Goal: Complete application form: Complete application form

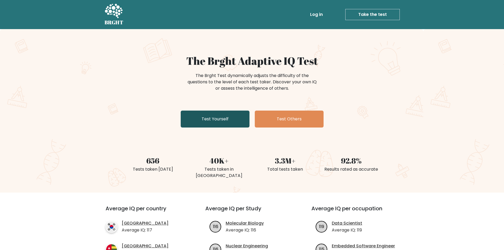
click at [228, 115] on link "Test Yourself" at bounding box center [215, 119] width 69 height 17
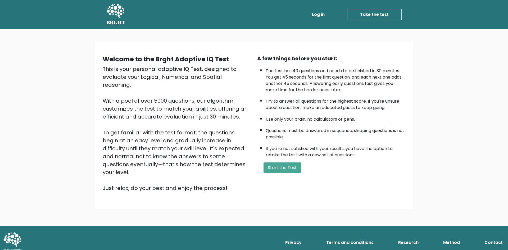
click at [289, 174] on div "A few things before you start: The test has 40 questions and needs to be finish…" at bounding box center [331, 124] width 155 height 138
click at [287, 169] on button "Start the Test" at bounding box center [283, 167] width 38 height 11
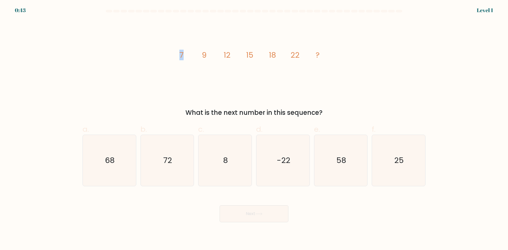
drag, startPoint x: 178, startPoint y: 57, endPoint x: 200, endPoint y: 57, distance: 21.2
click at [200, 57] on icon "image/svg+xml 7 9 12 15 18 22 ?" at bounding box center [254, 57] width 159 height 75
click at [208, 65] on icon "image/svg+xml 7 9 12 15 18 22 ?" at bounding box center [254, 57] width 159 height 75
drag, startPoint x: 181, startPoint y: 54, endPoint x: 202, endPoint y: 53, distance: 21.2
click at [195, 53] on icon "image/svg+xml 7 9 12 15 18 22 ?" at bounding box center [254, 57] width 159 height 75
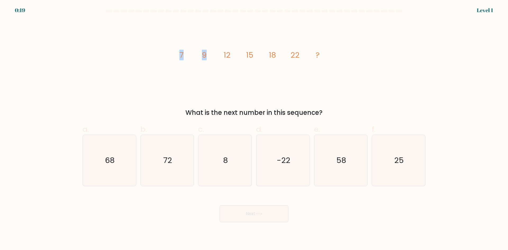
drag, startPoint x: 212, startPoint y: 52, endPoint x: 166, endPoint y: 55, distance: 45.6
click at [166, 55] on div "image/svg+xml 7 9 12 15 18 22 ? What is the next number in this sequence?" at bounding box center [253, 68] width 349 height 97
click at [230, 52] on tspan "12" at bounding box center [227, 55] width 7 height 11
click at [202, 53] on tspan "9" at bounding box center [204, 55] width 5 height 11
drag, startPoint x: 193, startPoint y: 56, endPoint x: 205, endPoint y: 55, distance: 11.7
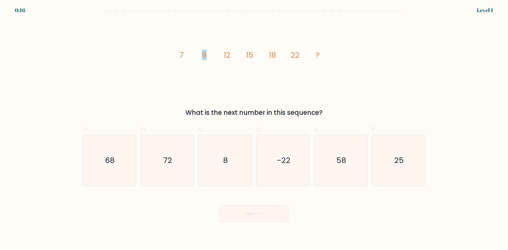
click at [205, 55] on g "7 9 12 15 18 22 ?" at bounding box center [249, 55] width 140 height 11
click at [206, 61] on icon "image/svg+xml 7 9 12 15 18 22 ?" at bounding box center [254, 57] width 159 height 75
drag, startPoint x: 207, startPoint y: 54, endPoint x: 174, endPoint y: 54, distance: 32.6
click at [174, 54] on div "image/svg+xml 7 9 12 15 18 22 ? What is the next number in this sequence?" at bounding box center [253, 68] width 349 height 97
click at [183, 76] on icon "image/svg+xml 7 9 12 15 18 22 ?" at bounding box center [254, 57] width 159 height 75
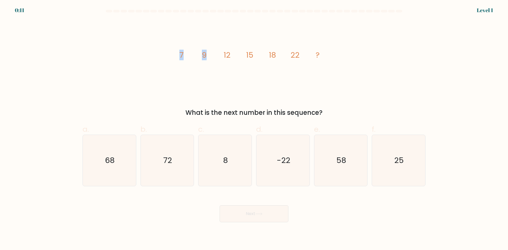
drag, startPoint x: 179, startPoint y: 53, endPoint x: 210, endPoint y: 53, distance: 31.0
click at [210, 53] on icon "image/svg+xml 7 9 12 15 18 22 ?" at bounding box center [254, 57] width 159 height 75
click at [211, 73] on icon "image/svg+xml 7 9 12 15 18 22 ?" at bounding box center [254, 57] width 159 height 75
drag, startPoint x: 203, startPoint y: 54, endPoint x: 237, endPoint y: 51, distance: 34.5
click at [237, 51] on icon "image/svg+xml 7 9 12 15 18 22 ?" at bounding box center [254, 57] width 159 height 75
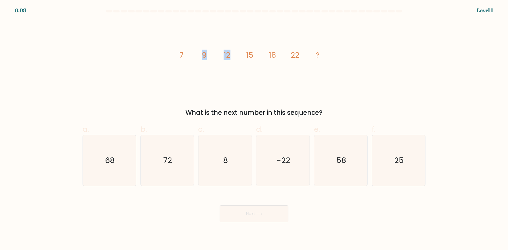
click at [236, 64] on icon "image/svg+xml 7 9 12 15 18 22 ?" at bounding box center [254, 57] width 159 height 75
drag, startPoint x: 180, startPoint y: 55, endPoint x: 214, endPoint y: 53, distance: 34.8
click at [214, 53] on icon "image/svg+xml 7 9 12 15 18 22 ?" at bounding box center [254, 57] width 159 height 75
click at [220, 69] on icon "image/svg+xml 7 9 12 15 18 22 ?" at bounding box center [254, 57] width 159 height 75
drag, startPoint x: 203, startPoint y: 56, endPoint x: 228, endPoint y: 53, distance: 25.3
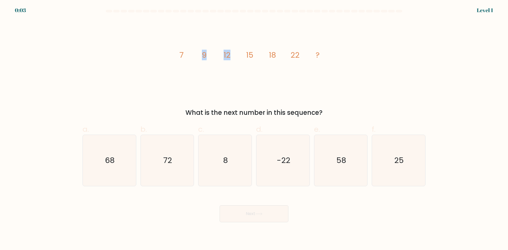
click at [228, 53] on g "7 9 12 15 18 22 ?" at bounding box center [249, 55] width 140 height 11
click at [236, 66] on icon "image/svg+xml 7 9 12 15 18 22 ?" at bounding box center [254, 57] width 159 height 75
drag, startPoint x: 224, startPoint y: 55, endPoint x: 229, endPoint y: 53, distance: 5.3
click at [229, 53] on tspan "12" at bounding box center [227, 55] width 7 height 11
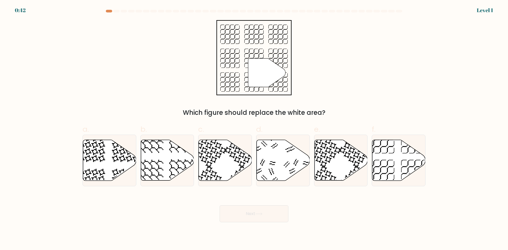
click at [109, 10] on div "0:42 Level 1" at bounding box center [254, 7] width 508 height 14
click at [111, 11] on div at bounding box center [109, 11] width 6 height 3
click at [395, 159] on icon at bounding box center [398, 160] width 53 height 41
click at [254, 129] on input "f." at bounding box center [254, 126] width 0 height 3
radio input "true"
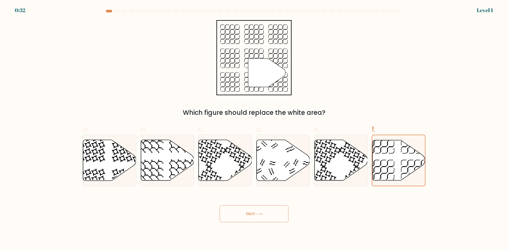
click at [244, 215] on button "Next" at bounding box center [254, 213] width 69 height 17
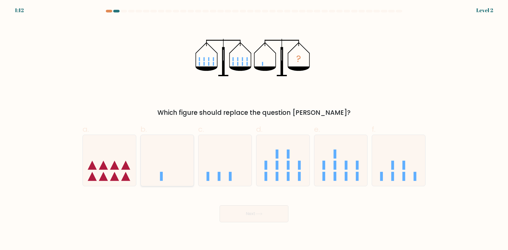
click at [163, 167] on icon at bounding box center [167, 160] width 53 height 44
click at [254, 129] on input "b." at bounding box center [254, 126] width 0 height 3
radio input "true"
click at [249, 212] on button "Next" at bounding box center [254, 213] width 69 height 17
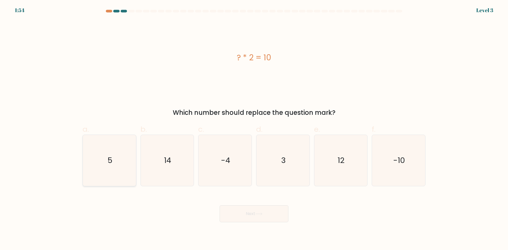
click at [115, 162] on icon "5" at bounding box center [109, 160] width 51 height 51
click at [254, 129] on input "a. 5" at bounding box center [254, 126] width 0 height 3
radio input "true"
click at [259, 214] on icon at bounding box center [258, 214] width 7 height 3
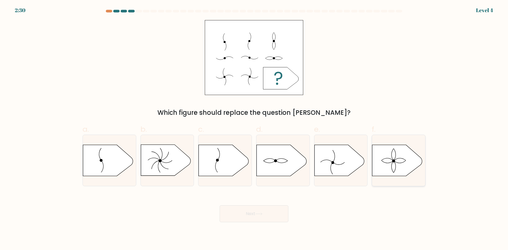
click at [412, 161] on icon at bounding box center [397, 160] width 50 height 31
click at [254, 129] on input "f." at bounding box center [254, 126] width 0 height 3
radio input "true"
click at [242, 221] on button "Next" at bounding box center [254, 213] width 69 height 17
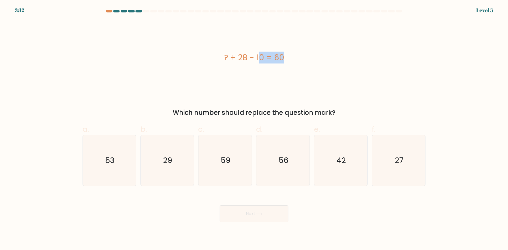
drag, startPoint x: 227, startPoint y: 60, endPoint x: 250, endPoint y: 60, distance: 22.8
click at [250, 60] on div "? + 28 - 10 = 60" at bounding box center [254, 58] width 343 height 12
click at [261, 71] on div "? + 28 - 10 = 60" at bounding box center [254, 57] width 343 height 75
click at [334, 160] on icon "42" at bounding box center [340, 160] width 51 height 51
click at [254, 129] on input "e. 42" at bounding box center [254, 126] width 0 height 3
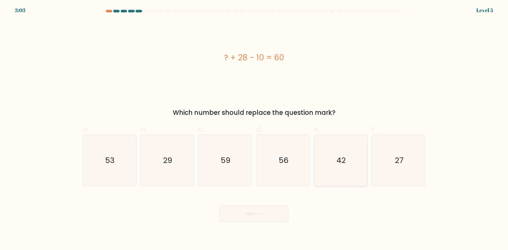
radio input "true"
click at [272, 223] on body "3:03 Level 5 a." at bounding box center [254, 125] width 508 height 250
click at [272, 212] on button "Next" at bounding box center [254, 213] width 69 height 17
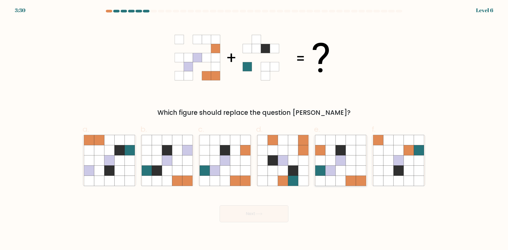
click at [342, 165] on icon at bounding box center [341, 160] width 10 height 10
click at [254, 129] on input "e." at bounding box center [254, 126] width 0 height 3
radio input "true"
click at [269, 212] on button "Next" at bounding box center [254, 213] width 69 height 17
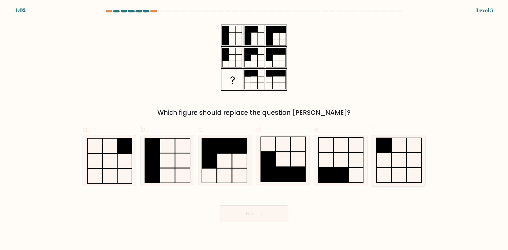
click at [390, 154] on icon at bounding box center [398, 160] width 51 height 51
click at [254, 129] on input "f." at bounding box center [254, 126] width 0 height 3
radio input "true"
click at [251, 216] on button "Next" at bounding box center [254, 213] width 69 height 17
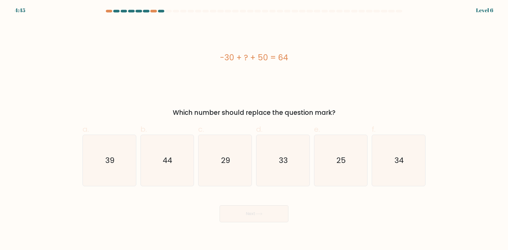
drag, startPoint x: 218, startPoint y: 58, endPoint x: 277, endPoint y: 66, distance: 59.7
click at [270, 57] on div "-30 + ? + 50 = 64" at bounding box center [254, 58] width 343 height 12
click at [297, 75] on div "-30 + ? + 50 = 64" at bounding box center [254, 57] width 343 height 75
drag, startPoint x: 225, startPoint y: 60, endPoint x: 232, endPoint y: 60, distance: 7.1
click at [232, 60] on div "-30 + ? + 50 = 64" at bounding box center [254, 58] width 343 height 12
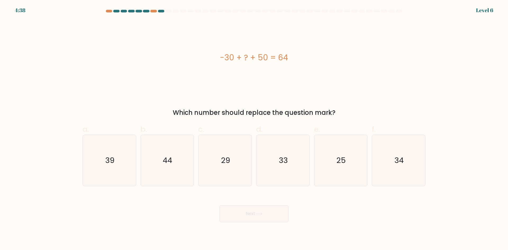
click at [299, 59] on div "-30 + ? + 50 = 64" at bounding box center [254, 58] width 343 height 12
click at [169, 162] on text "44" at bounding box center [168, 160] width 10 height 11
click at [254, 129] on input "b. 44" at bounding box center [254, 126] width 0 height 3
radio input "true"
click at [256, 219] on button "Next" at bounding box center [254, 213] width 69 height 17
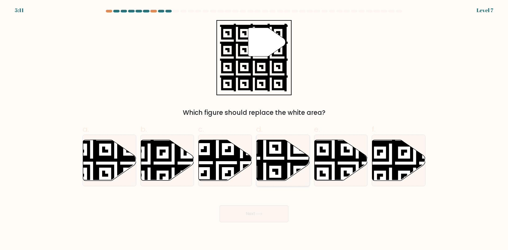
click at [277, 163] on icon at bounding box center [264, 182] width 96 height 96
click at [254, 129] on input "d." at bounding box center [254, 126] width 0 height 3
radio input "true"
click at [245, 217] on button "Next" at bounding box center [254, 213] width 69 height 17
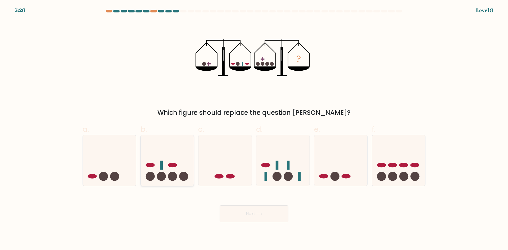
click at [169, 164] on ellipse at bounding box center [172, 165] width 9 height 4
click at [254, 129] on input "b." at bounding box center [254, 126] width 0 height 3
radio input "true"
click at [272, 221] on button "Next" at bounding box center [254, 213] width 69 height 17
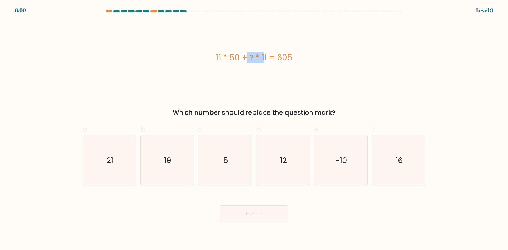
drag, startPoint x: 213, startPoint y: 58, endPoint x: 233, endPoint y: 56, distance: 20.0
click at [233, 56] on div "11 * 50 + ? * 11 = 605" at bounding box center [254, 58] width 343 height 12
click at [280, 76] on div "11 * 50 + ? * 11 = 605" at bounding box center [254, 57] width 343 height 75
drag, startPoint x: 459, startPoint y: 128, endPoint x: 446, endPoint y: 115, distance: 18.2
click at [459, 128] on form "a. 5" at bounding box center [254, 116] width 508 height 213
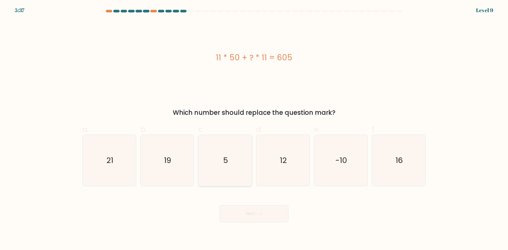
click at [228, 159] on text "5" at bounding box center [225, 160] width 5 height 11
click at [254, 129] on input "c. 5" at bounding box center [254, 126] width 0 height 3
radio input "true"
click at [256, 216] on button "Next" at bounding box center [254, 213] width 69 height 17
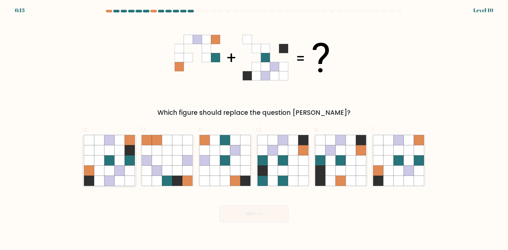
click at [114, 169] on icon at bounding box center [109, 171] width 10 height 10
click at [254, 129] on input "a." at bounding box center [254, 126] width 0 height 3
radio input "true"
click at [262, 218] on button "Next" at bounding box center [254, 213] width 69 height 17
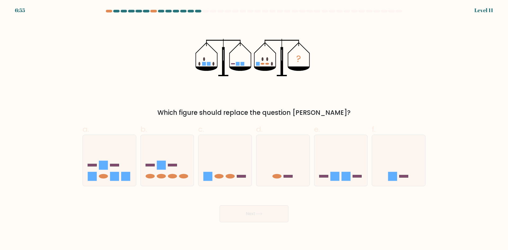
drag, startPoint x: 202, startPoint y: 65, endPoint x: 211, endPoint y: 65, distance: 9.3
click at [211, 65] on icon "?" at bounding box center [254, 57] width 117 height 75
drag, startPoint x: 223, startPoint y: 164, endPoint x: 258, endPoint y: 169, distance: 35.2
click at [223, 164] on icon at bounding box center [224, 160] width 53 height 44
click at [254, 129] on input "c." at bounding box center [254, 126] width 0 height 3
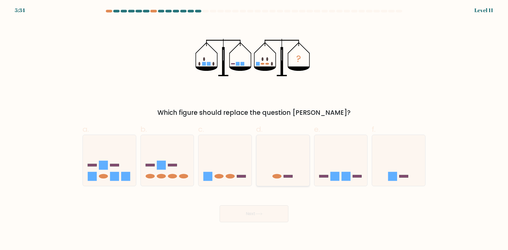
radio input "true"
click at [267, 215] on button "Next" at bounding box center [254, 213] width 69 height 17
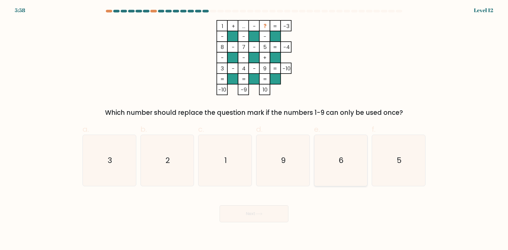
click at [341, 160] on text "6" at bounding box center [341, 160] width 5 height 11
click at [254, 129] on input "e. 6" at bounding box center [254, 126] width 0 height 3
radio input "true"
click at [272, 215] on button "Next" at bounding box center [254, 213] width 69 height 17
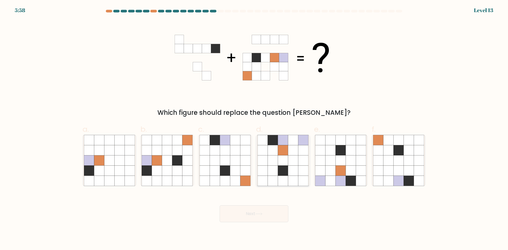
click at [283, 157] on icon at bounding box center [283, 160] width 10 height 10
click at [254, 129] on input "d." at bounding box center [254, 126] width 0 height 3
radio input "true"
click at [253, 215] on button "Next" at bounding box center [254, 213] width 69 height 17
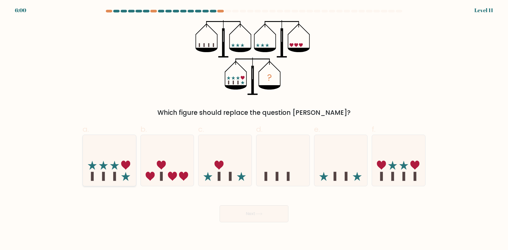
click at [101, 146] on icon at bounding box center [109, 160] width 53 height 44
click at [254, 129] on input "a." at bounding box center [254, 126] width 0 height 3
radio input "true"
click at [252, 215] on button "Next" at bounding box center [254, 213] width 69 height 17
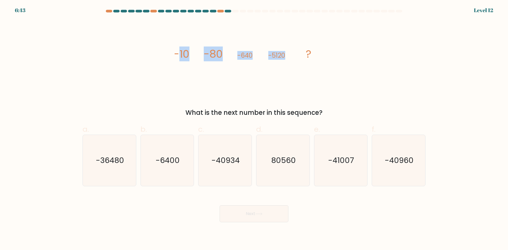
drag, startPoint x: 177, startPoint y: 59, endPoint x: 295, endPoint y: 69, distance: 118.4
click at [286, 61] on icon "image/svg+xml -10 -80 -640 -5120 ?" at bounding box center [254, 57] width 159 height 75
click at [313, 76] on icon "image/svg+xml -10 -80 -640 -5120 ?" at bounding box center [254, 57] width 159 height 75
drag, startPoint x: 398, startPoint y: 169, endPoint x: 354, endPoint y: 182, distance: 46.2
click at [396, 169] on icon "-40960" at bounding box center [398, 160] width 51 height 51
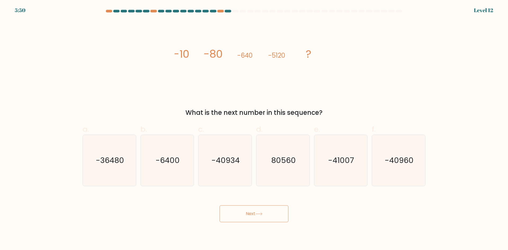
click at [267, 223] on body "5:50 Level 12" at bounding box center [254, 125] width 508 height 250
click at [244, 209] on button "Next" at bounding box center [254, 213] width 69 height 17
click at [392, 167] on icon "-40960" at bounding box center [398, 160] width 51 height 51
click at [254, 129] on input "f. -40960" at bounding box center [254, 126] width 0 height 3
radio input "true"
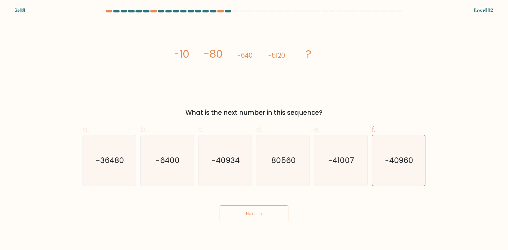
click at [267, 212] on button "Next" at bounding box center [254, 213] width 69 height 17
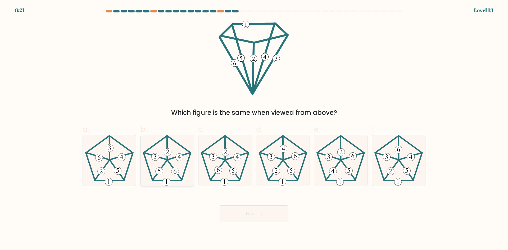
click at [163, 159] on icon at bounding box center [167, 160] width 51 height 51
click at [254, 129] on input "b." at bounding box center [254, 126] width 0 height 3
radio input "true"
click at [337, 164] on icon at bounding box center [340, 160] width 51 height 51
click at [254, 129] on input "e." at bounding box center [254, 126] width 0 height 3
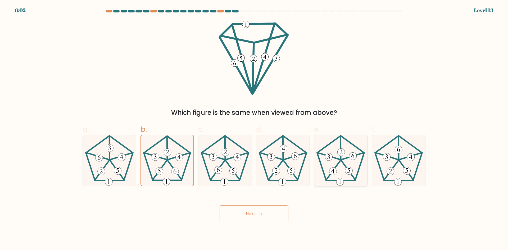
radio input "true"
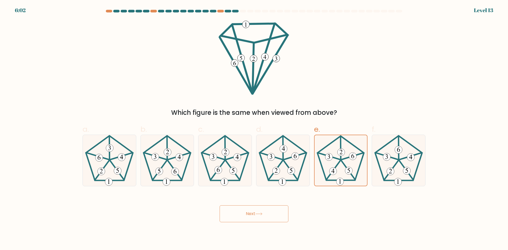
click at [265, 222] on body "6:02 Level 13" at bounding box center [254, 125] width 508 height 250
click at [267, 213] on button "Next" at bounding box center [254, 213] width 69 height 17
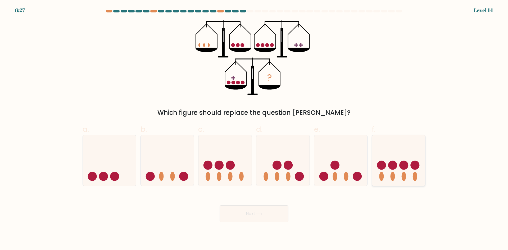
click at [391, 167] on circle at bounding box center [392, 165] width 9 height 9
click at [254, 129] on input "f." at bounding box center [254, 126] width 0 height 3
radio input "true"
click at [247, 218] on button "Next" at bounding box center [254, 213] width 69 height 17
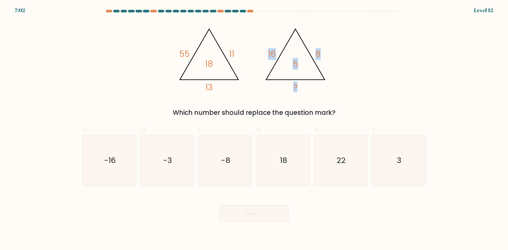
drag, startPoint x: 263, startPoint y: 54, endPoint x: 303, endPoint y: 51, distance: 39.8
click at [303, 51] on icon "@import url('[URL][DOMAIN_NAME]); 55 11 13 18 @import url('[URL][DOMAIN_NAME]);…" at bounding box center [254, 57] width 159 height 75
click at [326, 50] on icon "@import url('[URL][DOMAIN_NAME]); 55 11 13 18 @import url('[URL][DOMAIN_NAME]);…" at bounding box center [254, 57] width 159 height 75
click at [179, 57] on icon "@import url('[URL][DOMAIN_NAME]); 55 11 13 18 @import url('[URL][DOMAIN_NAME]);…" at bounding box center [254, 57] width 159 height 75
drag, startPoint x: 176, startPoint y: 54, endPoint x: 202, endPoint y: 51, distance: 26.1
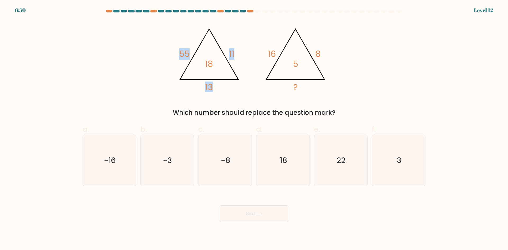
click at [202, 51] on icon "@import url('[URL][DOMAIN_NAME]); 55 11 13 18 @import url('[URL][DOMAIN_NAME]);…" at bounding box center [254, 57] width 159 height 75
click at [246, 48] on icon "@import url('[URL][DOMAIN_NAME]); 55 11 13 18 @import url('[URL][DOMAIN_NAME]);…" at bounding box center [254, 57] width 159 height 75
drag, startPoint x: 240, startPoint y: 53, endPoint x: 230, endPoint y: 53, distance: 10.1
click at [230, 53] on icon "@import url('[URL][DOMAIN_NAME]); 55 11 13 18 @import url('[URL][DOMAIN_NAME]);…" at bounding box center [254, 57] width 159 height 75
click at [264, 48] on icon "@import url('[URL][DOMAIN_NAME]); 55 11 13 18 @import url('[URL][DOMAIN_NAME]);…" at bounding box center [254, 57] width 159 height 75
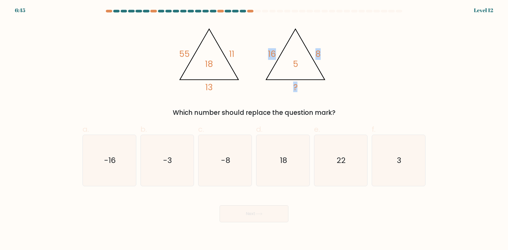
drag, startPoint x: 264, startPoint y: 55, endPoint x: 288, endPoint y: 52, distance: 23.5
click at [287, 52] on icon "@import url('[URL][DOMAIN_NAME]); 55 11 13 18 @import url('[URL][DOMAIN_NAME]);…" at bounding box center [254, 57] width 159 height 75
click at [320, 49] on tspan "8" at bounding box center [317, 54] width 5 height 12
click at [399, 163] on text "3" at bounding box center [399, 160] width 4 height 11
click at [254, 129] on input "f. 3" at bounding box center [254, 126] width 0 height 3
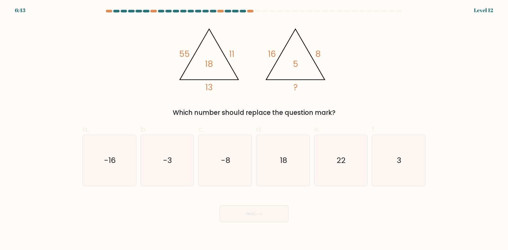
radio input "true"
click at [279, 215] on button "Next" at bounding box center [254, 213] width 69 height 17
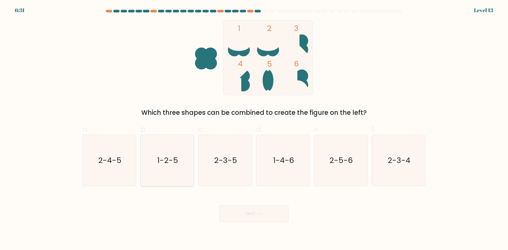
click at [171, 180] on icon "1-2-5" at bounding box center [167, 160] width 51 height 51
click at [254, 129] on input "b. 1-2-5" at bounding box center [254, 126] width 0 height 3
radio input "true"
click at [252, 217] on button "Next" at bounding box center [254, 213] width 69 height 17
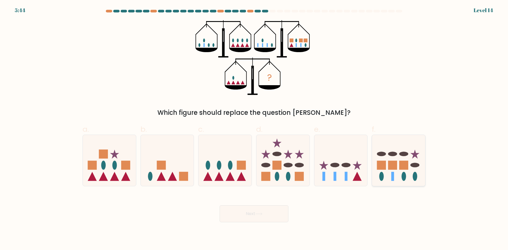
click at [389, 175] on icon at bounding box center [398, 160] width 53 height 44
click at [254, 129] on input "f." at bounding box center [254, 126] width 0 height 3
radio input "true"
click at [256, 210] on button "Next" at bounding box center [254, 213] width 69 height 17
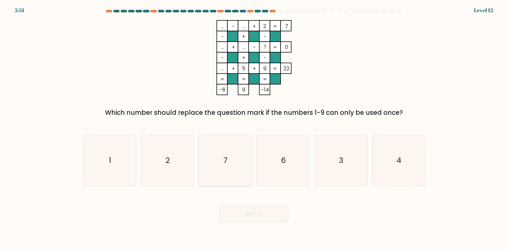
click at [220, 165] on icon "7" at bounding box center [225, 160] width 51 height 51
click at [254, 129] on input "c. 7" at bounding box center [254, 126] width 0 height 3
radio input "true"
click at [219, 164] on icon "7" at bounding box center [225, 160] width 51 height 51
click at [254, 129] on input "c. 7" at bounding box center [254, 126] width 0 height 3
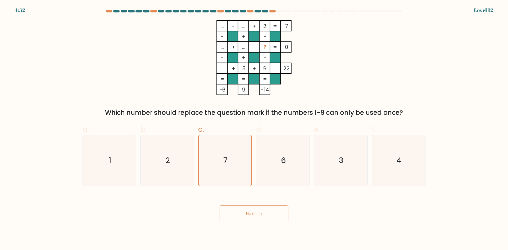
click at [260, 214] on icon at bounding box center [259, 214] width 6 height 2
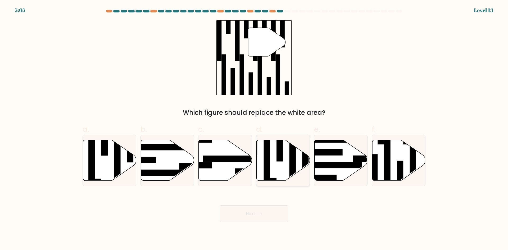
click at [281, 162] on icon at bounding box center [283, 160] width 53 height 41
click at [254, 129] on input "d." at bounding box center [254, 126] width 0 height 3
radio input "true"
click at [256, 219] on button "Next" at bounding box center [254, 213] width 69 height 17
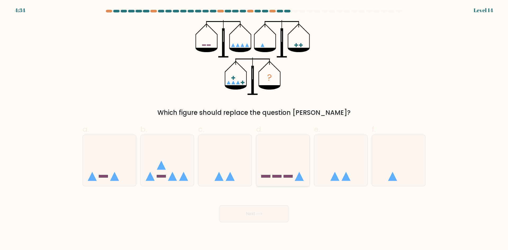
drag, startPoint x: 279, startPoint y: 166, endPoint x: 279, endPoint y: 173, distance: 6.4
click at [279, 166] on icon at bounding box center [282, 160] width 53 height 44
click at [254, 129] on input "d." at bounding box center [254, 126] width 0 height 3
radio input "true"
click at [260, 214] on icon at bounding box center [258, 214] width 7 height 3
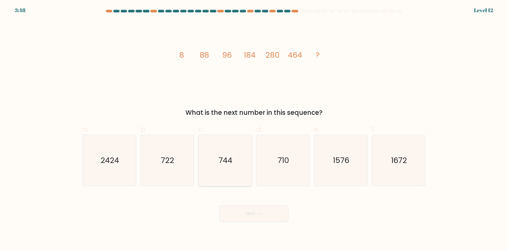
click at [227, 147] on icon "744" at bounding box center [225, 160] width 51 height 51
click at [254, 129] on input "c. 744" at bounding box center [254, 126] width 0 height 3
radio input "true"
click at [260, 217] on button "Next" at bounding box center [254, 213] width 69 height 17
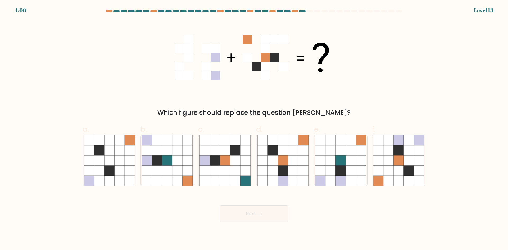
drag, startPoint x: 398, startPoint y: 173, endPoint x: 352, endPoint y: 207, distance: 56.9
click at [397, 172] on icon at bounding box center [399, 171] width 10 height 10
click at [254, 129] on input "f." at bounding box center [254, 126] width 0 height 3
radio input "true"
click at [268, 216] on button "Next" at bounding box center [254, 213] width 69 height 17
